Goal: Information Seeking & Learning: Learn about a topic

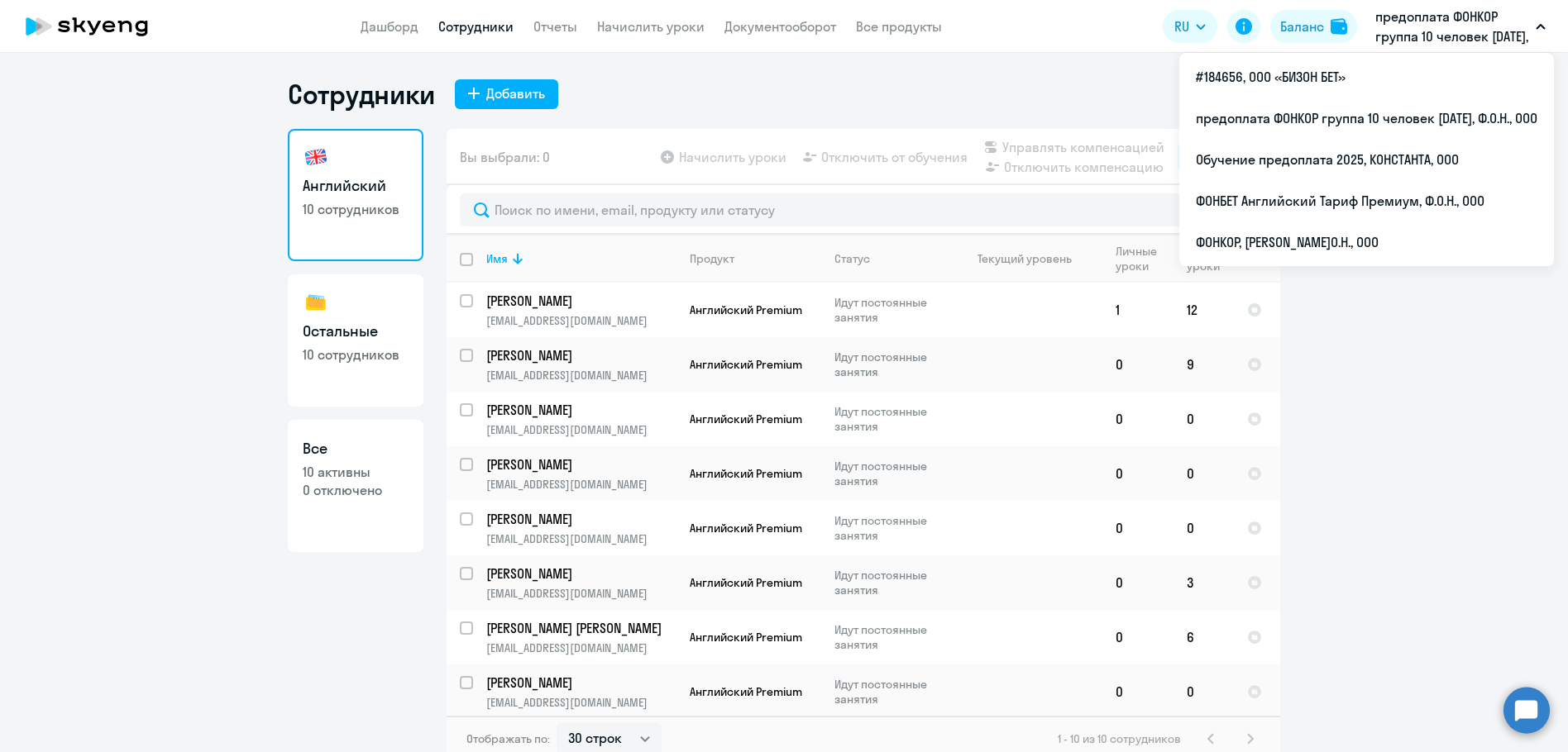
select select "30"
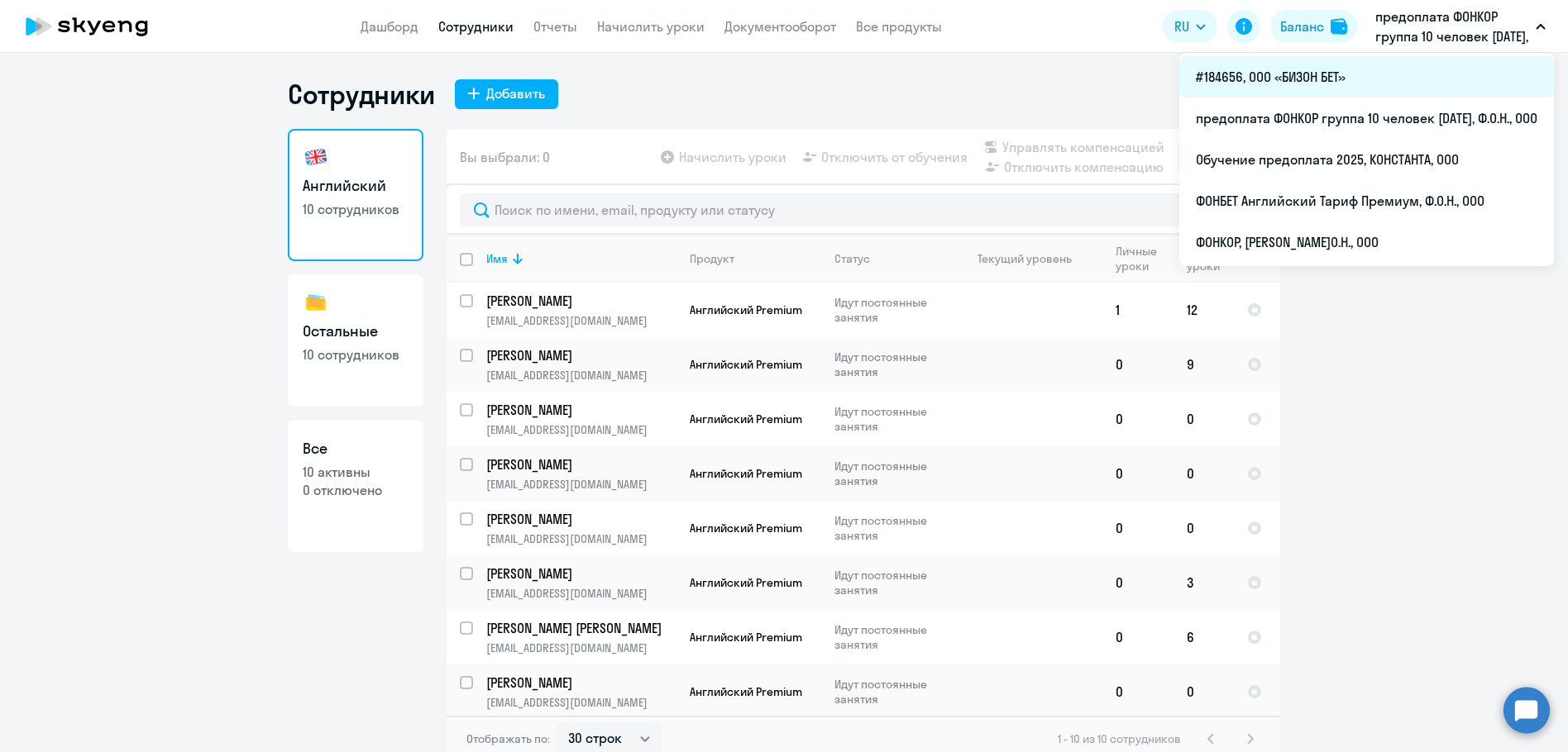
click at [1285, 76] on li "#184656, ООО «БИЗОН БЕТ»" at bounding box center [1366, 77] width 375 height 41
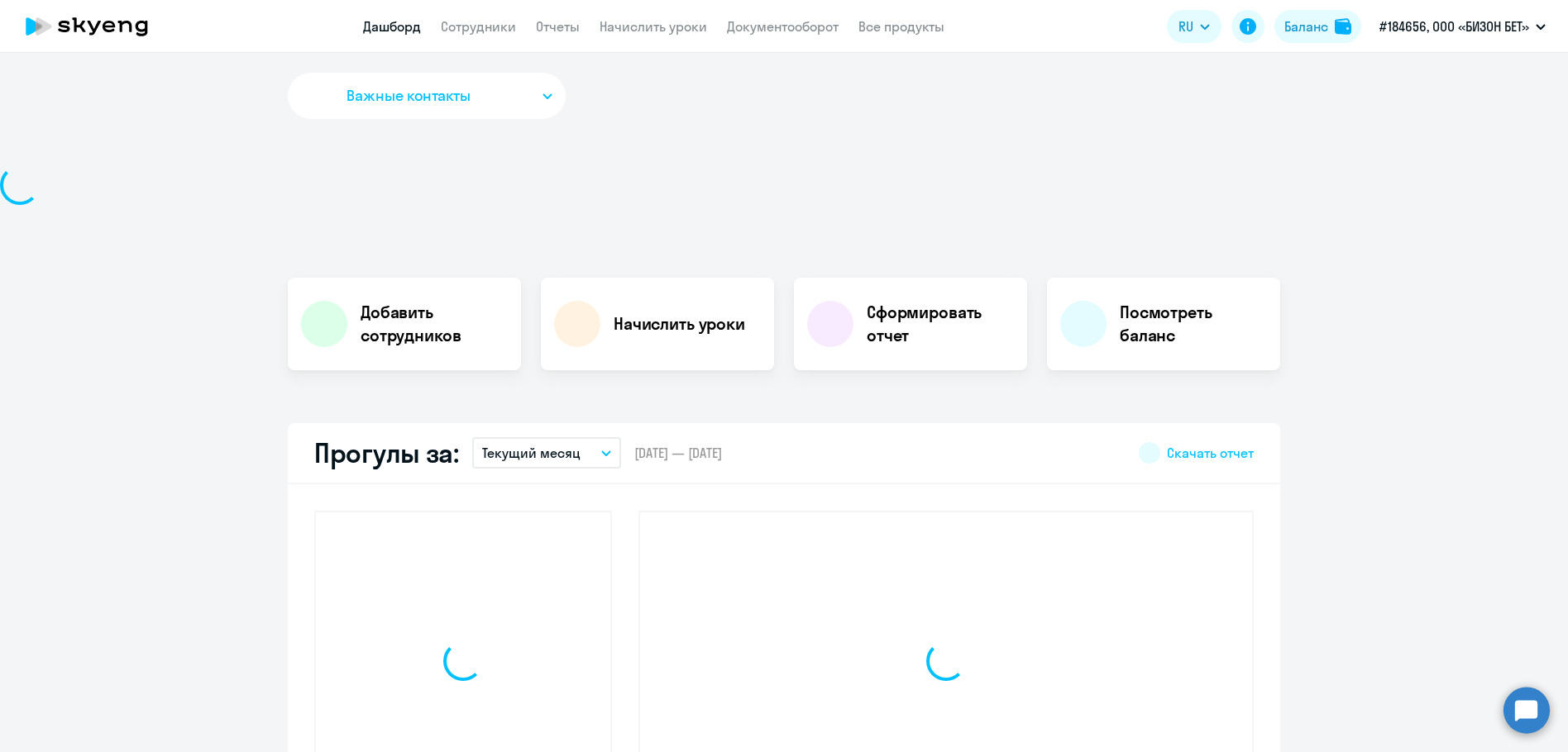
select select "30"
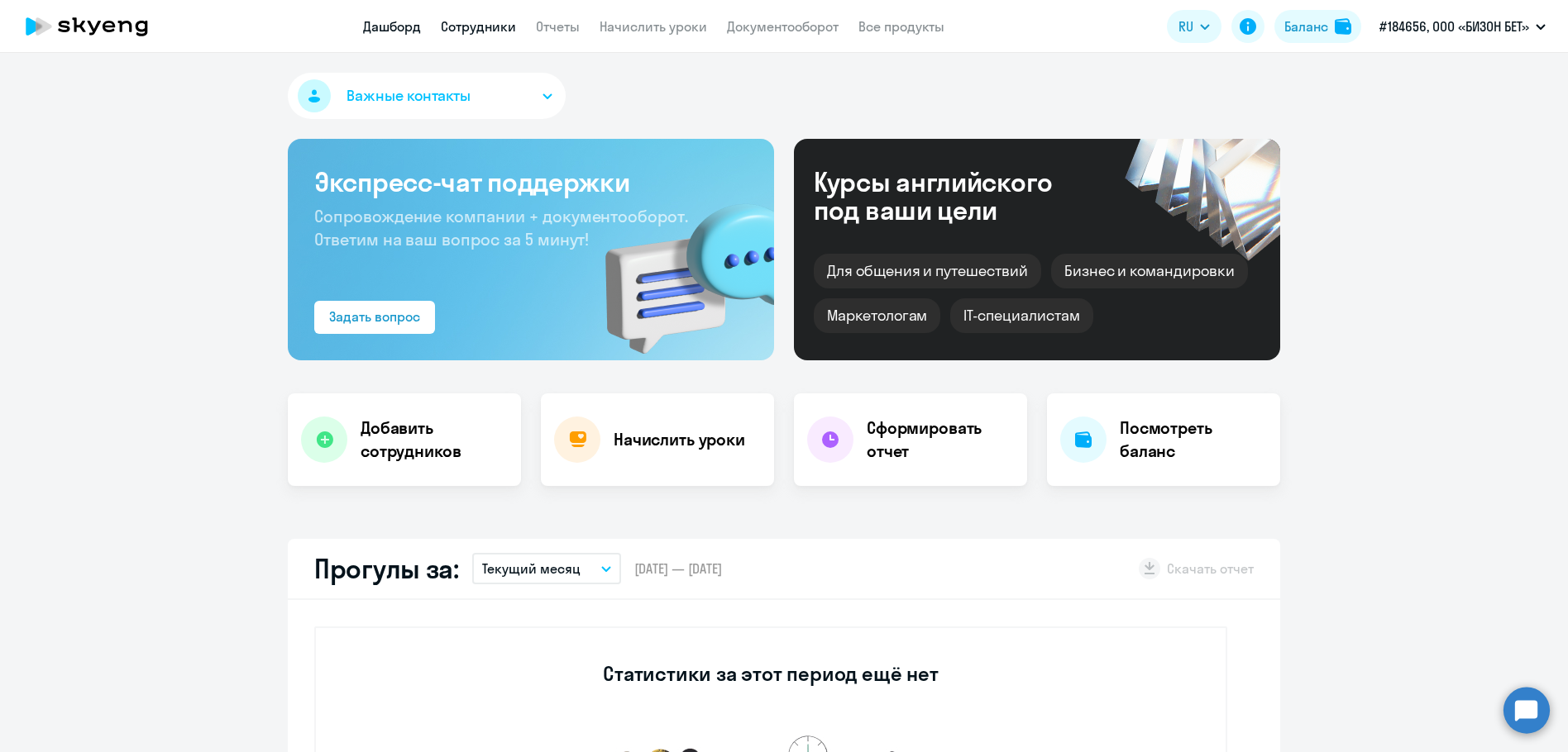
click at [483, 26] on link "Сотрудники" at bounding box center [478, 26] width 76 height 17
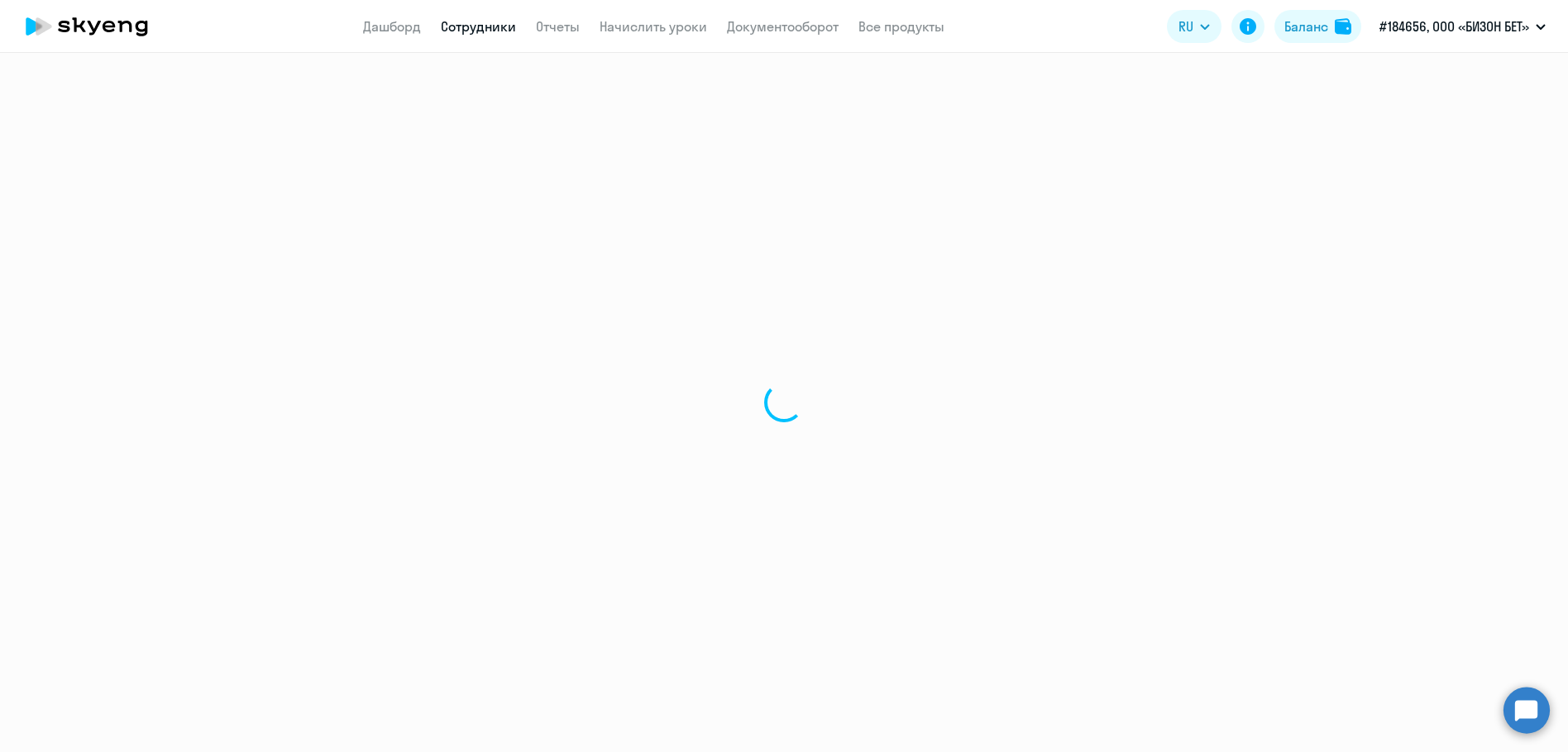
select select "30"
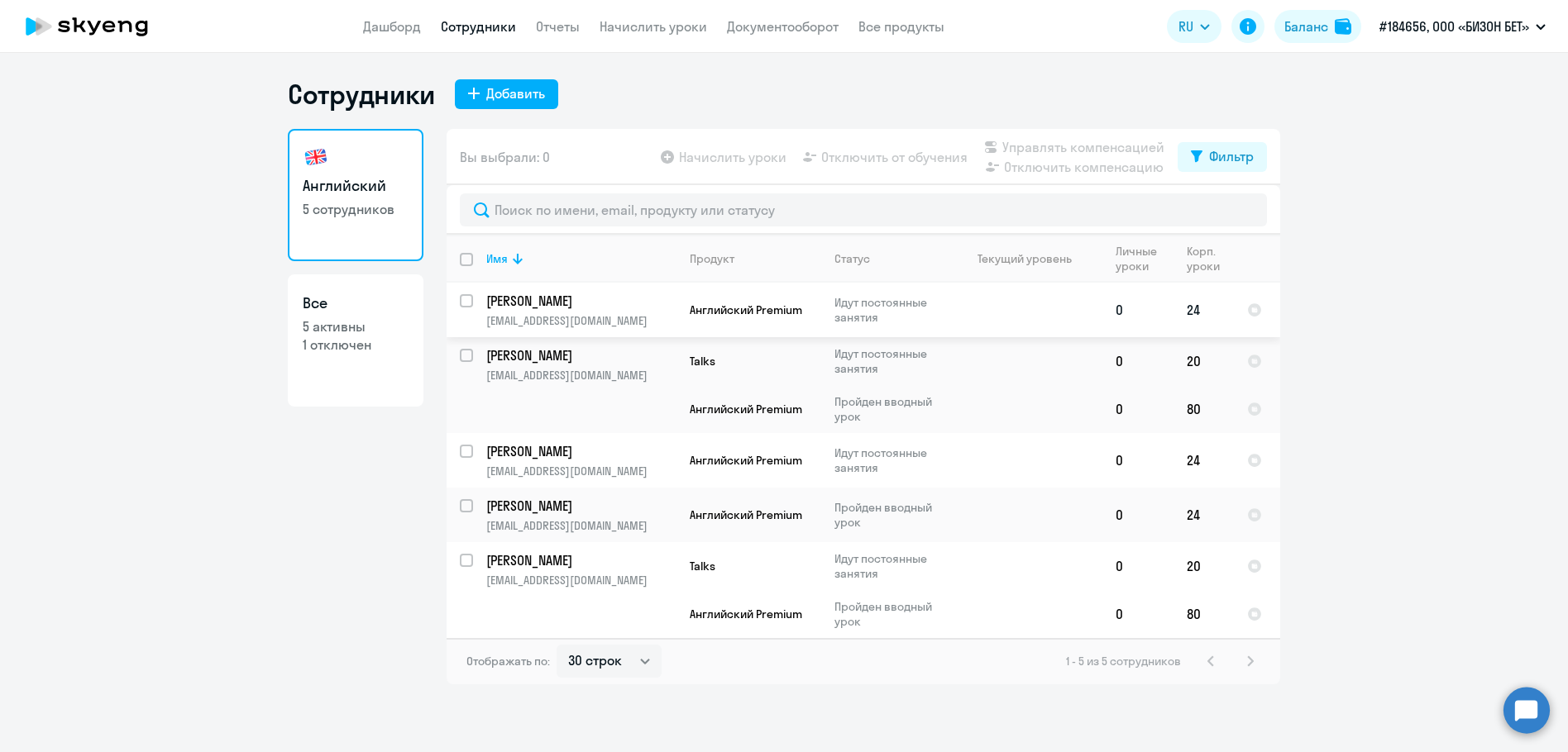
click at [518, 301] on p "[PERSON_NAME]" at bounding box center [579, 300] width 187 height 18
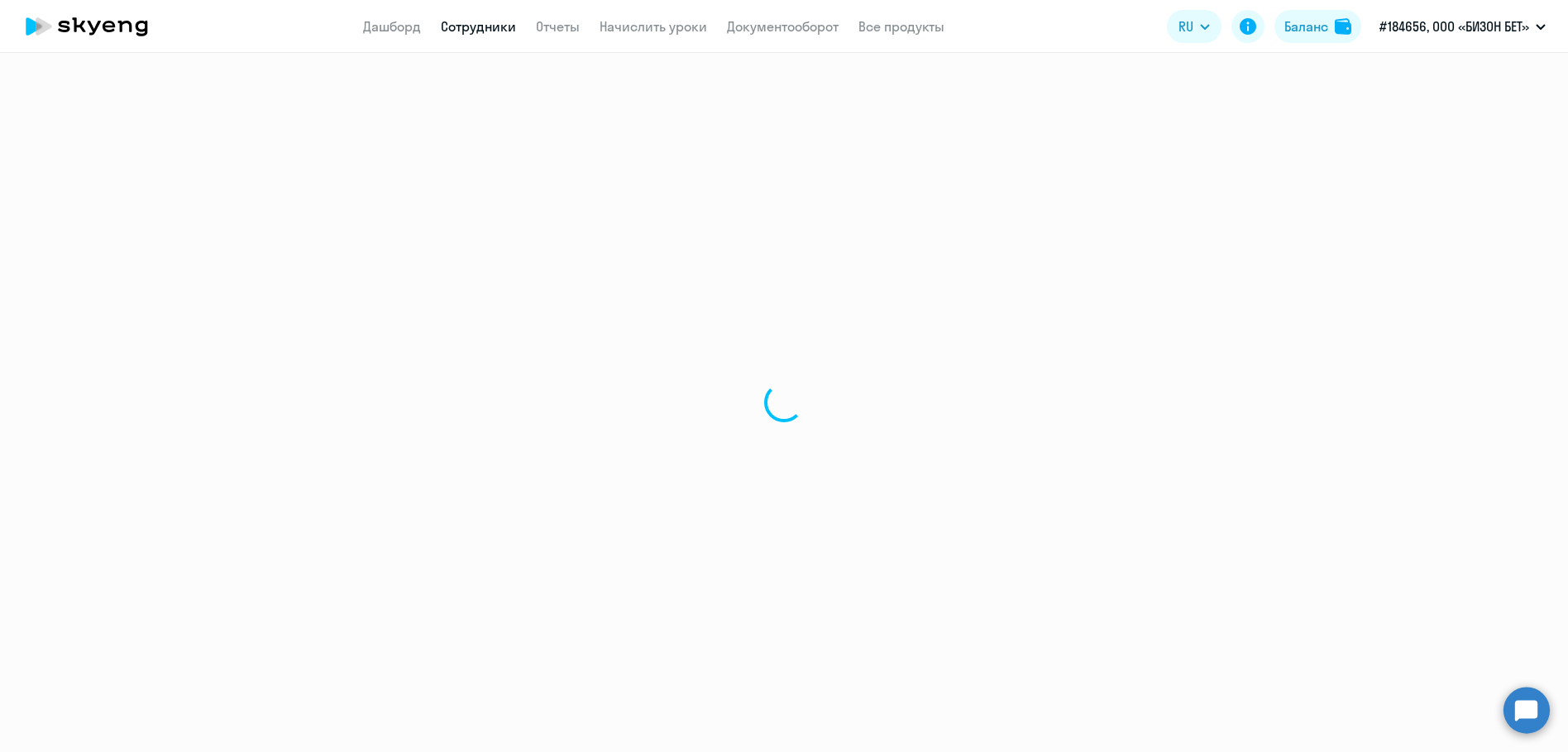
select select "english"
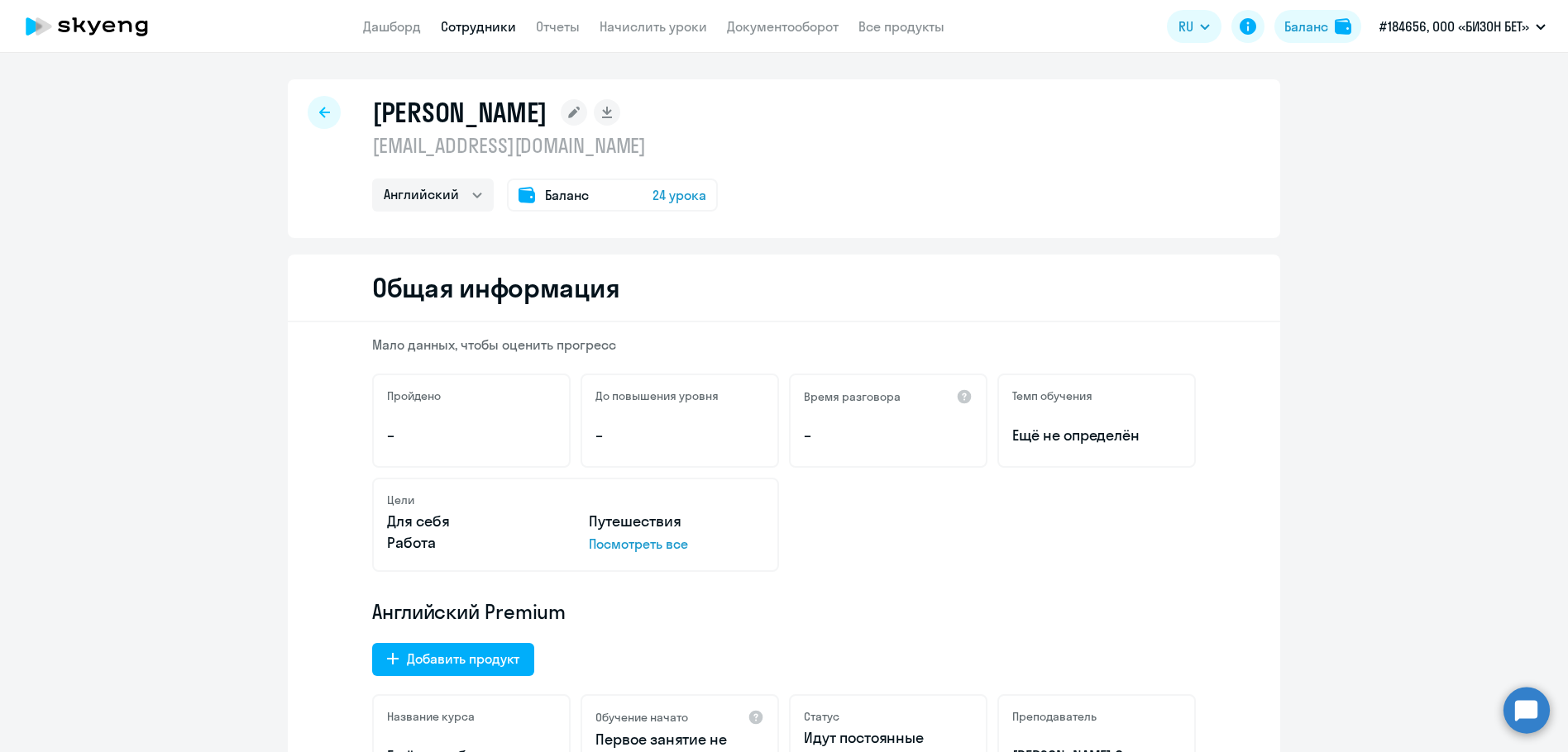
click at [320, 111] on icon at bounding box center [325, 112] width 11 height 11
select select "30"
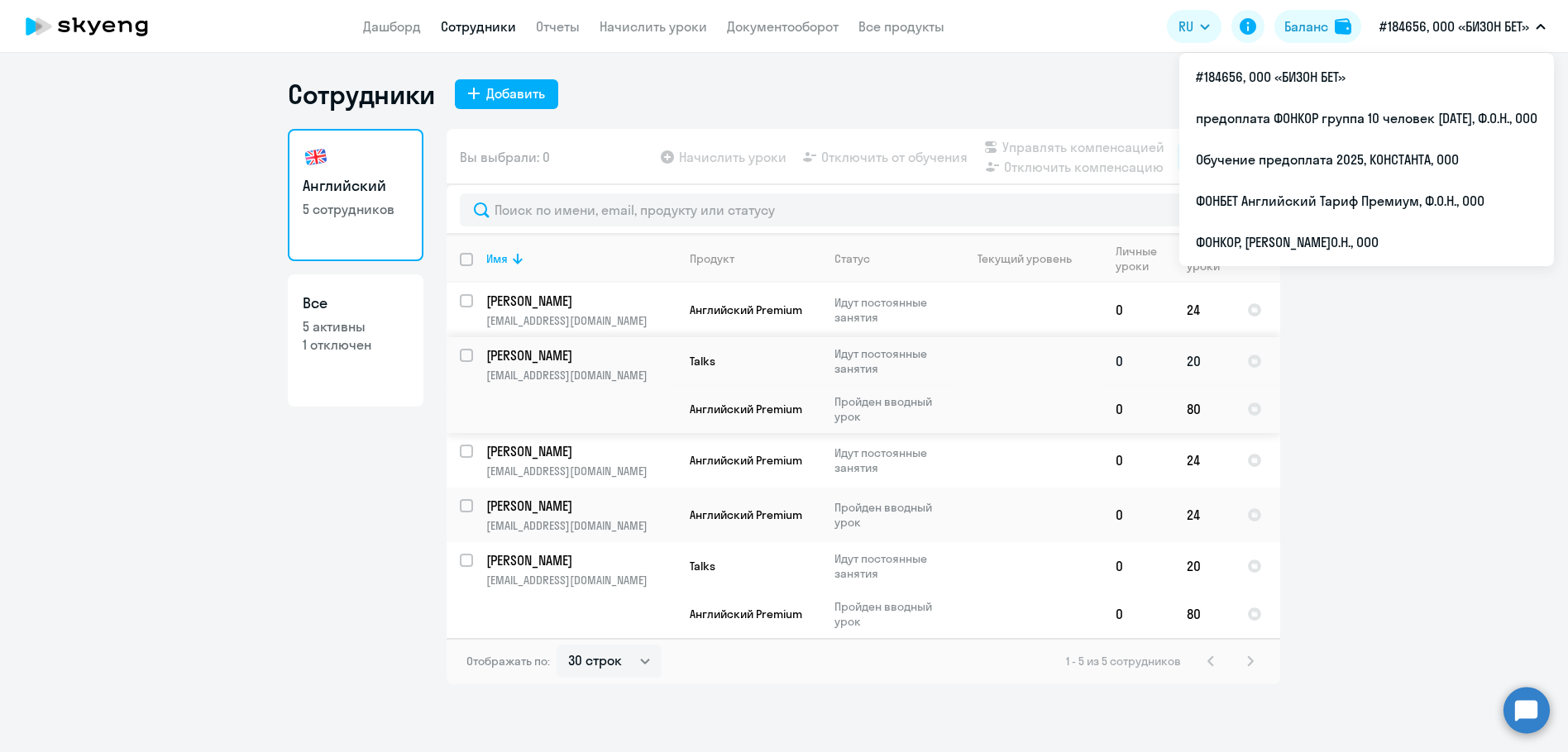
click at [506, 364] on td "[PERSON_NAME] [EMAIL_ADDRESS][DOMAIN_NAME]" at bounding box center [575, 385] width 204 height 96
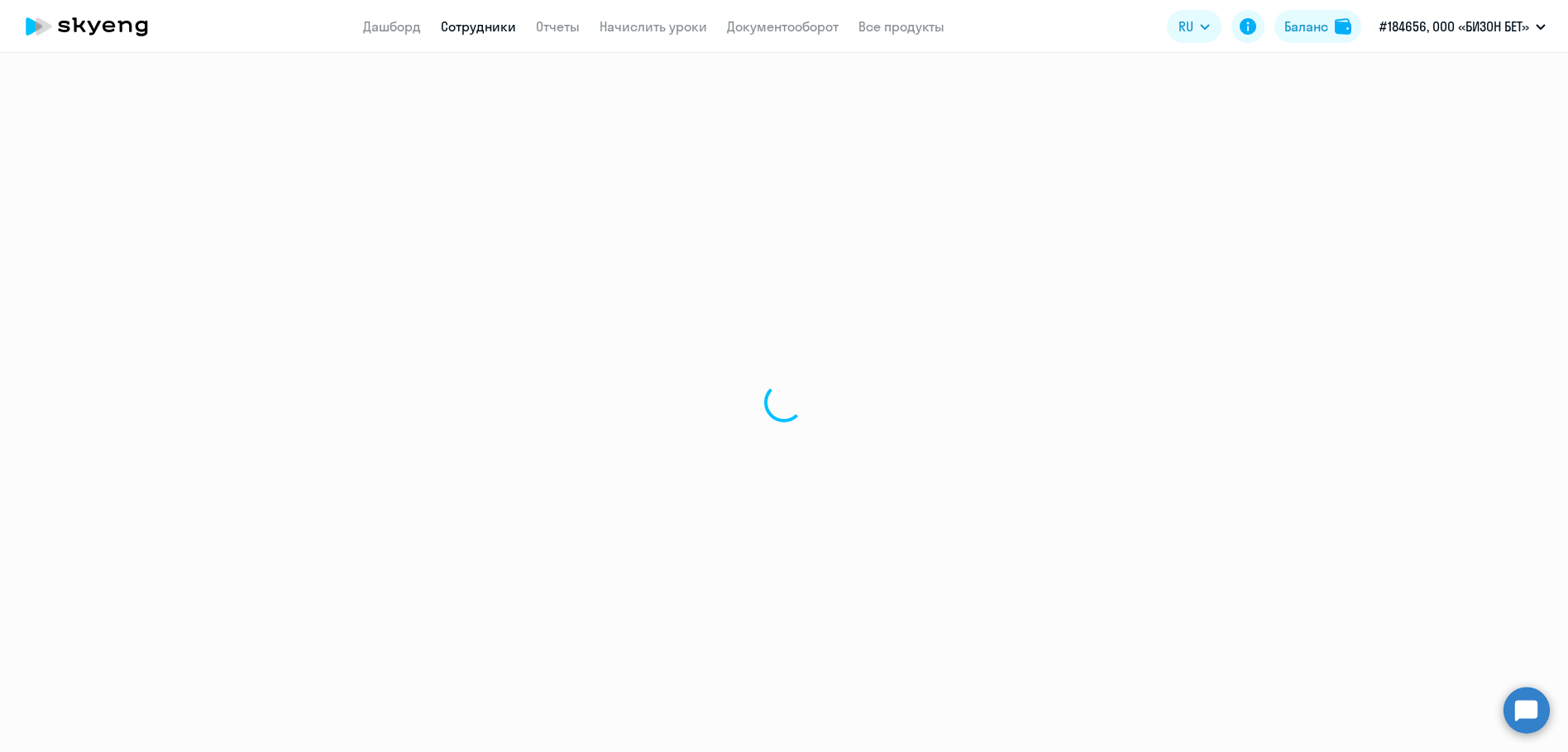
select select "english"
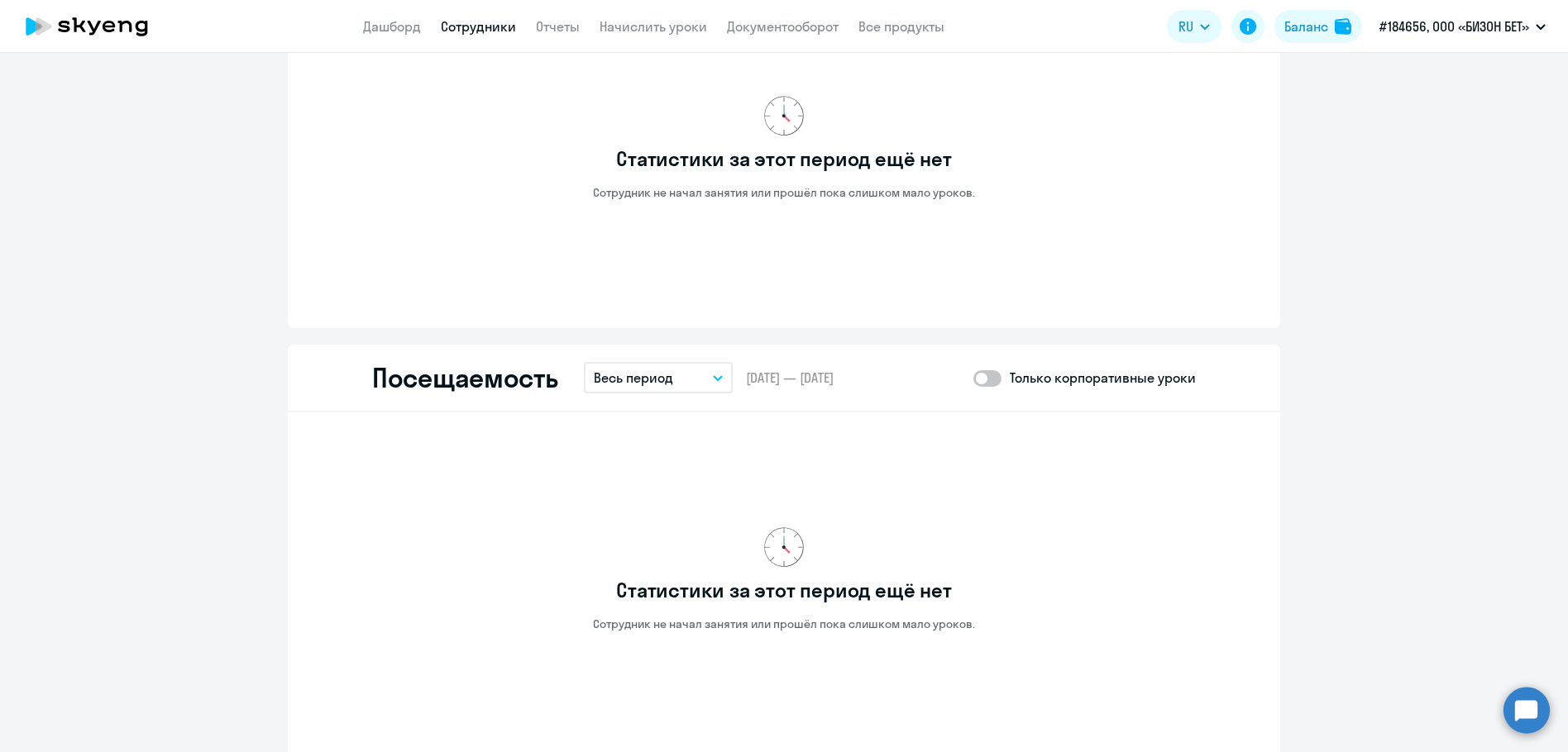
scroll to position [1488, 0]
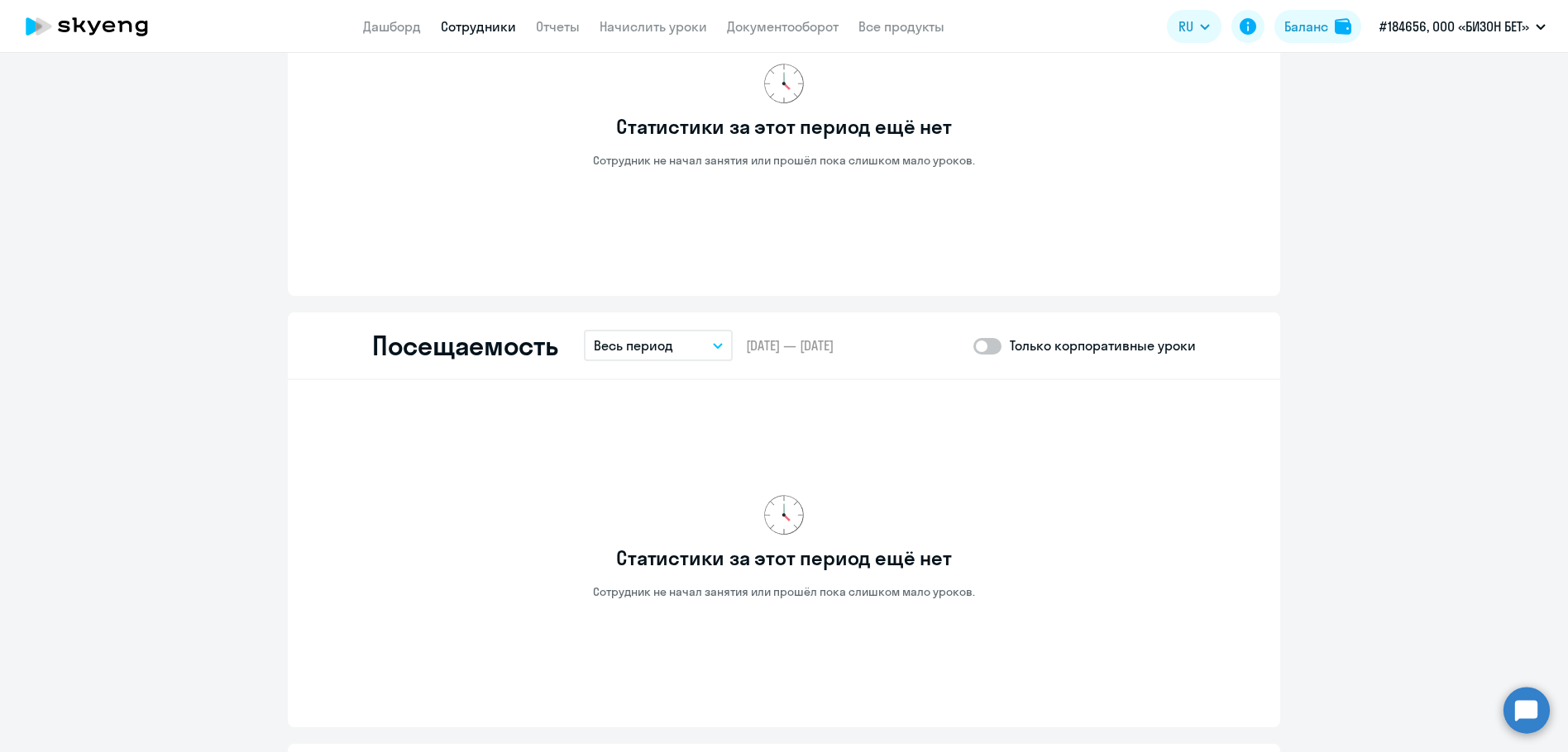
click at [987, 344] on span at bounding box center [988, 347] width 28 height 17
click at [974, 346] on input "checkbox" at bounding box center [973, 346] width 1 height 1
checkbox input "true"
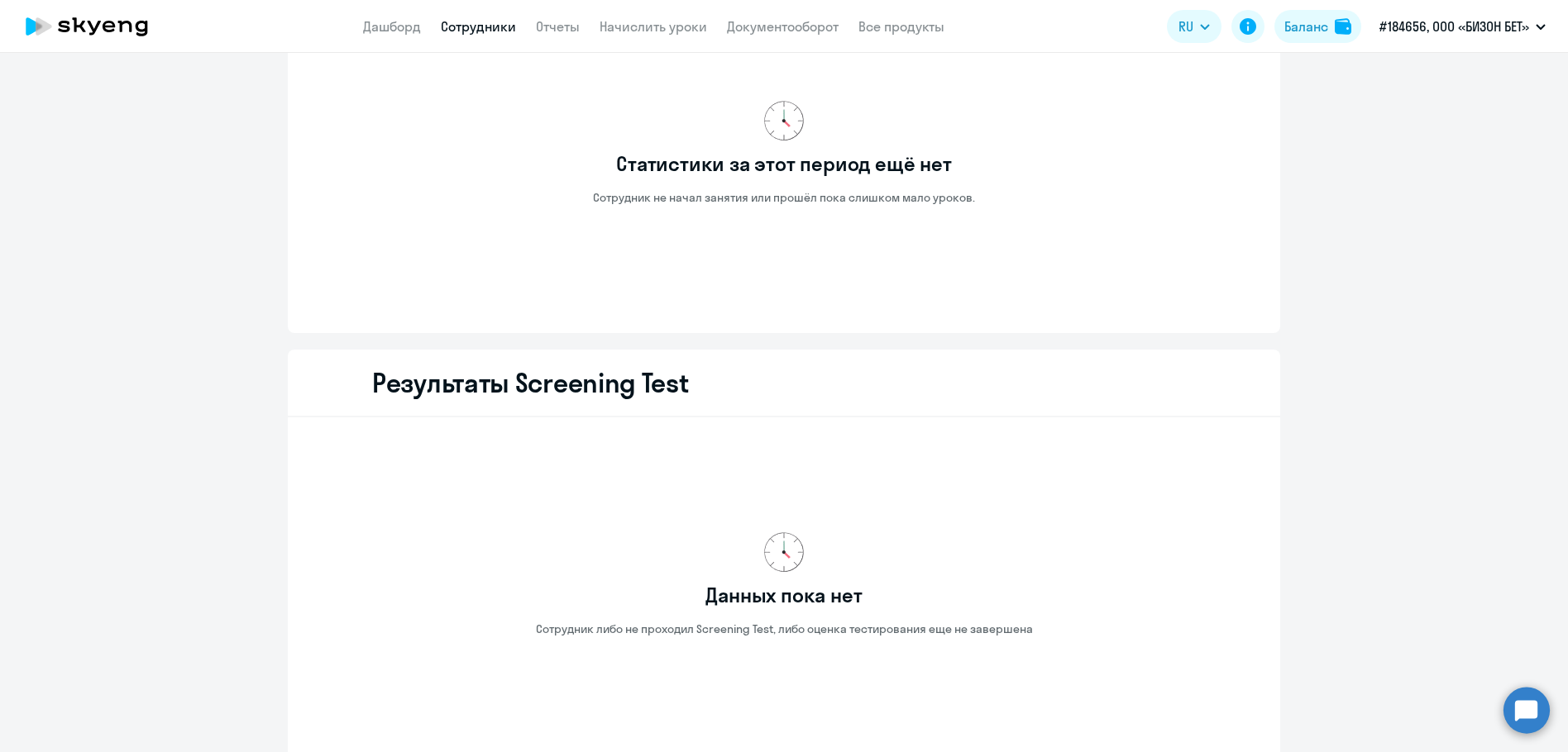
scroll to position [1901, 0]
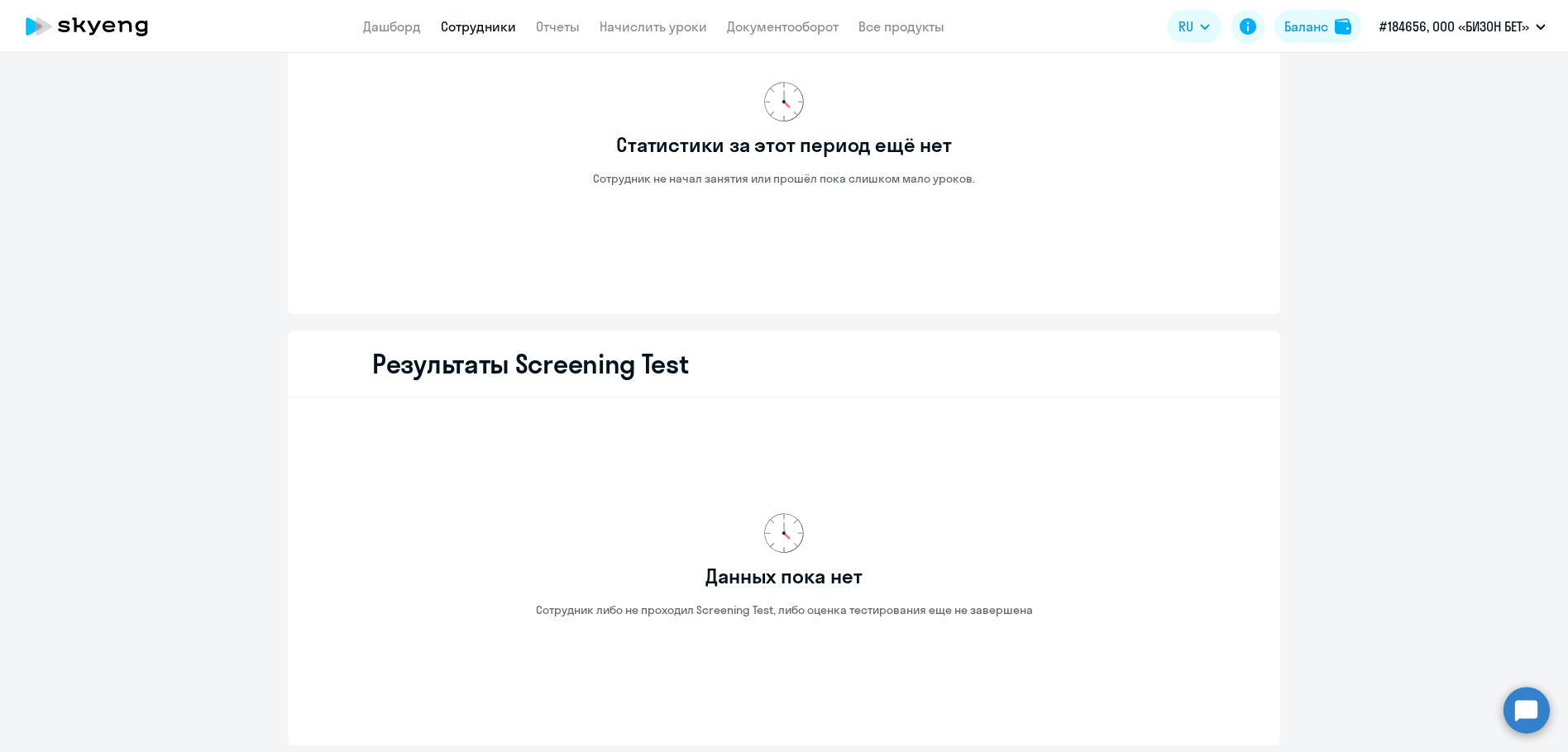
click at [489, 31] on link "Сотрудники" at bounding box center [478, 26] width 76 height 17
select select "30"
